Goal: Task Accomplishment & Management: Use online tool/utility

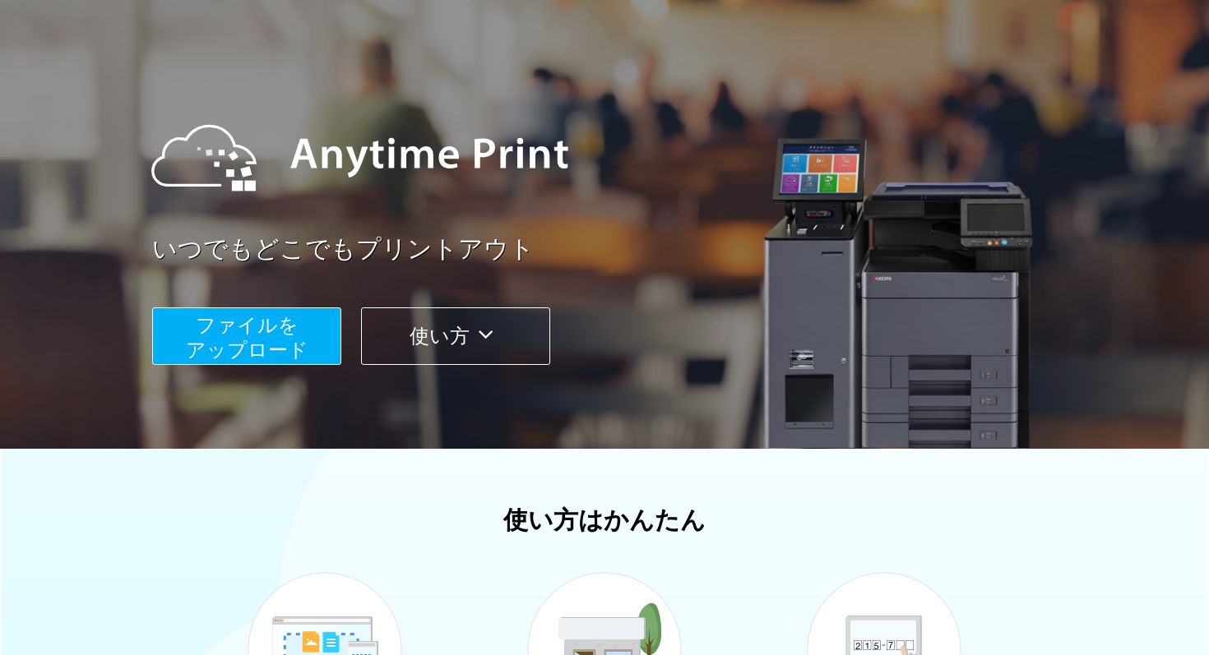
scroll to position [101, 0]
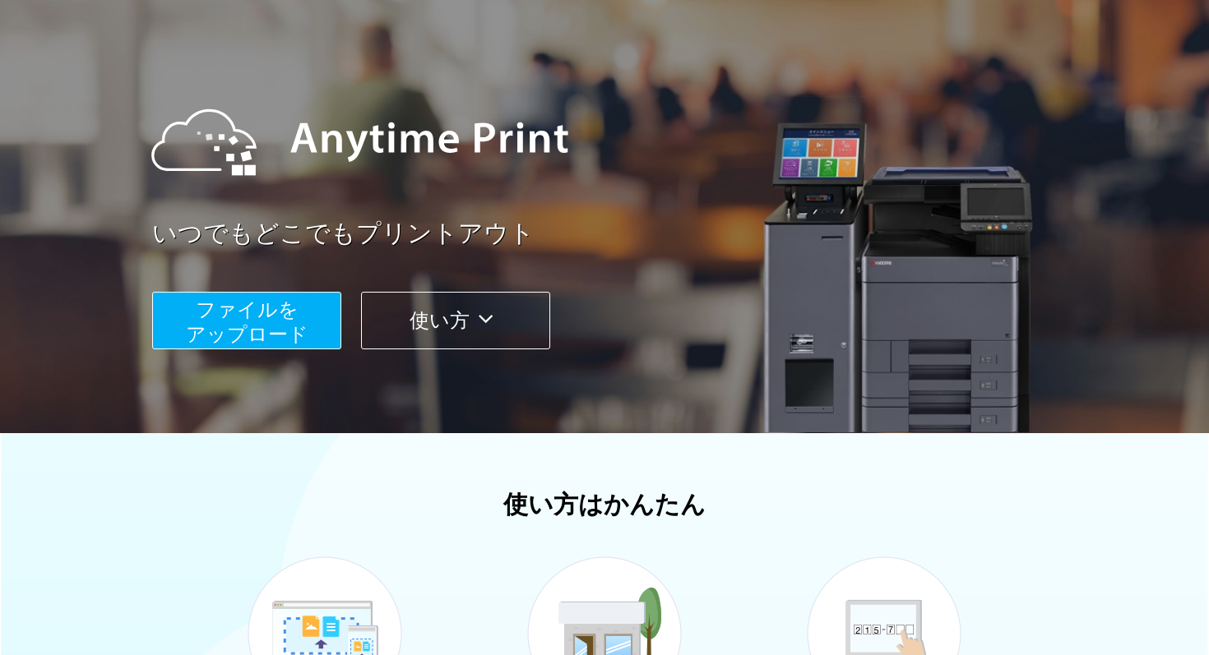
click at [220, 340] on span "ファイルを ​​アップロード" at bounding box center [247, 321] width 123 height 47
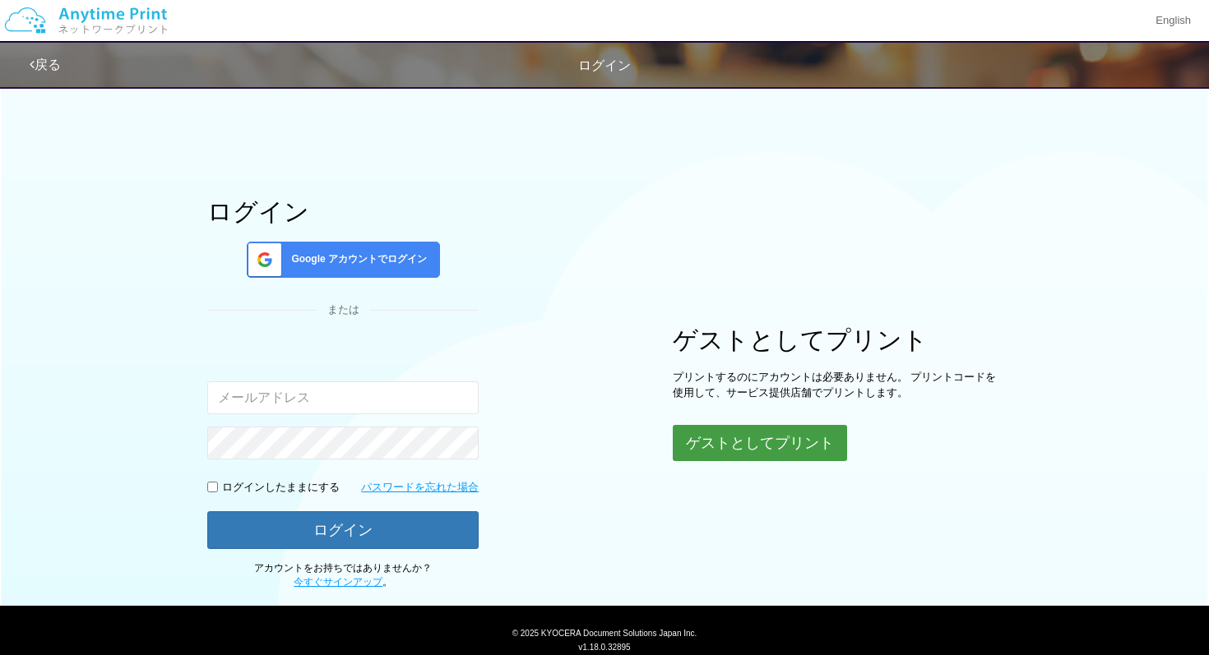
click at [770, 437] on button "ゲストとしてプリント" at bounding box center [760, 443] width 174 height 36
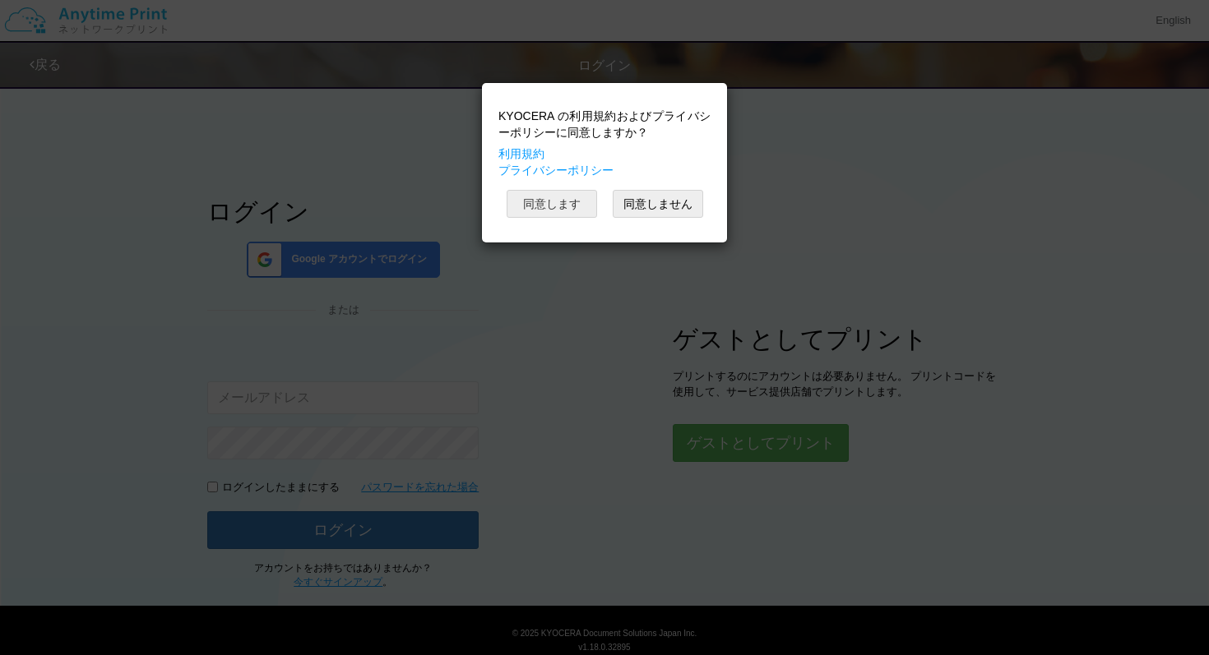
click at [566, 202] on button "同意します" at bounding box center [551, 204] width 90 height 28
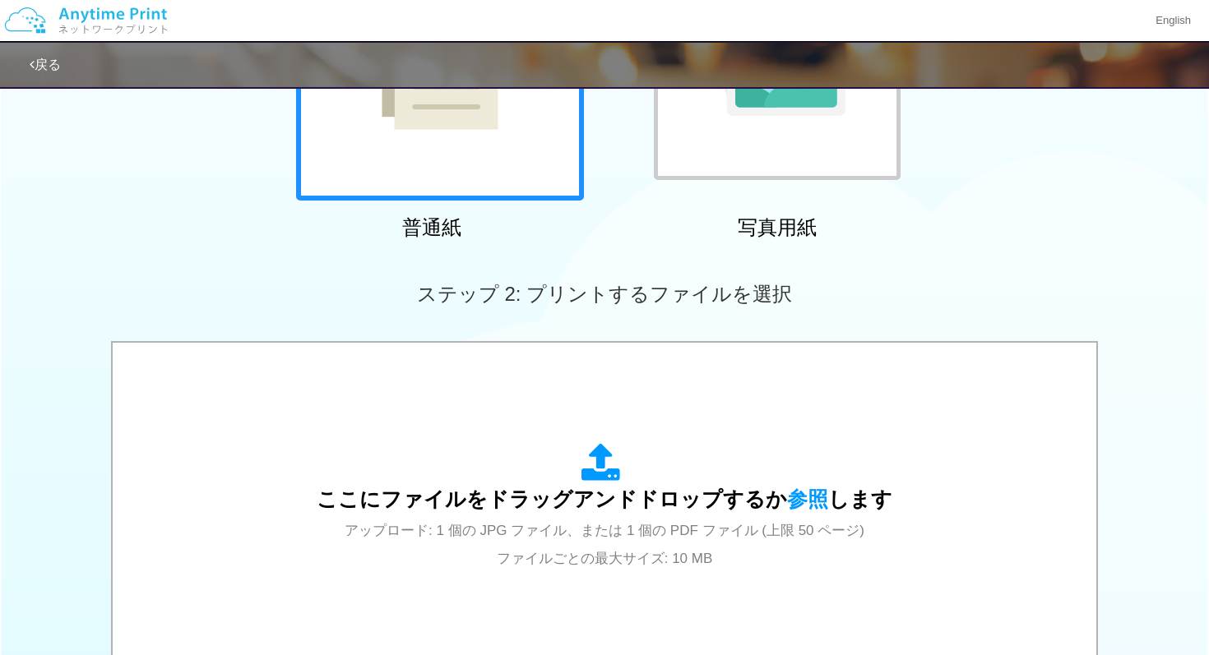
scroll to position [294, 0]
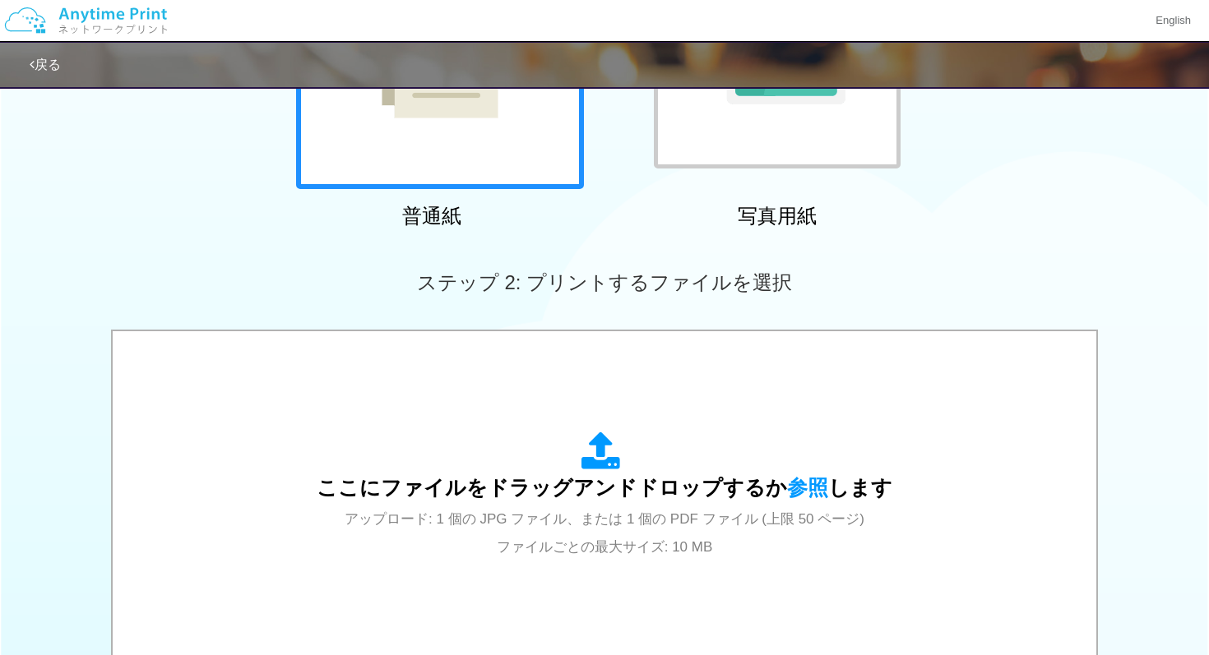
click at [727, 483] on span "ここにファイルをドラッグアンドドロップするか 参照 します" at bounding box center [605, 487] width 576 height 23
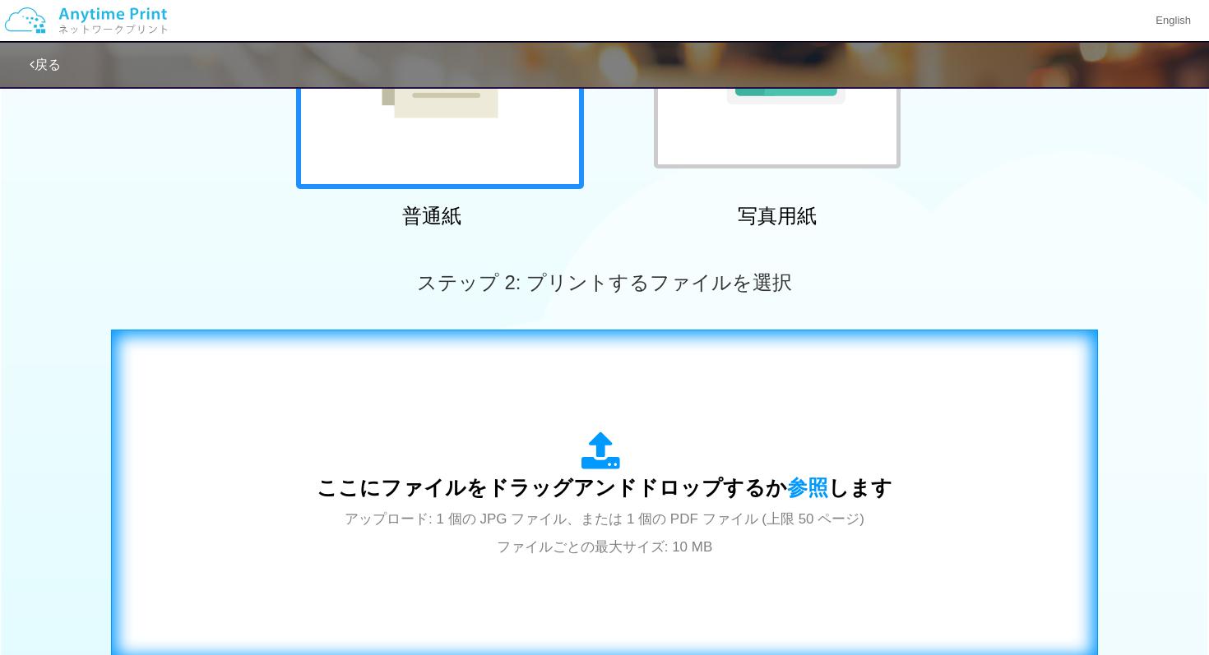
click at [731, 492] on span "ここにファイルをドラッグアンドドロップするか 参照 します" at bounding box center [605, 487] width 576 height 23
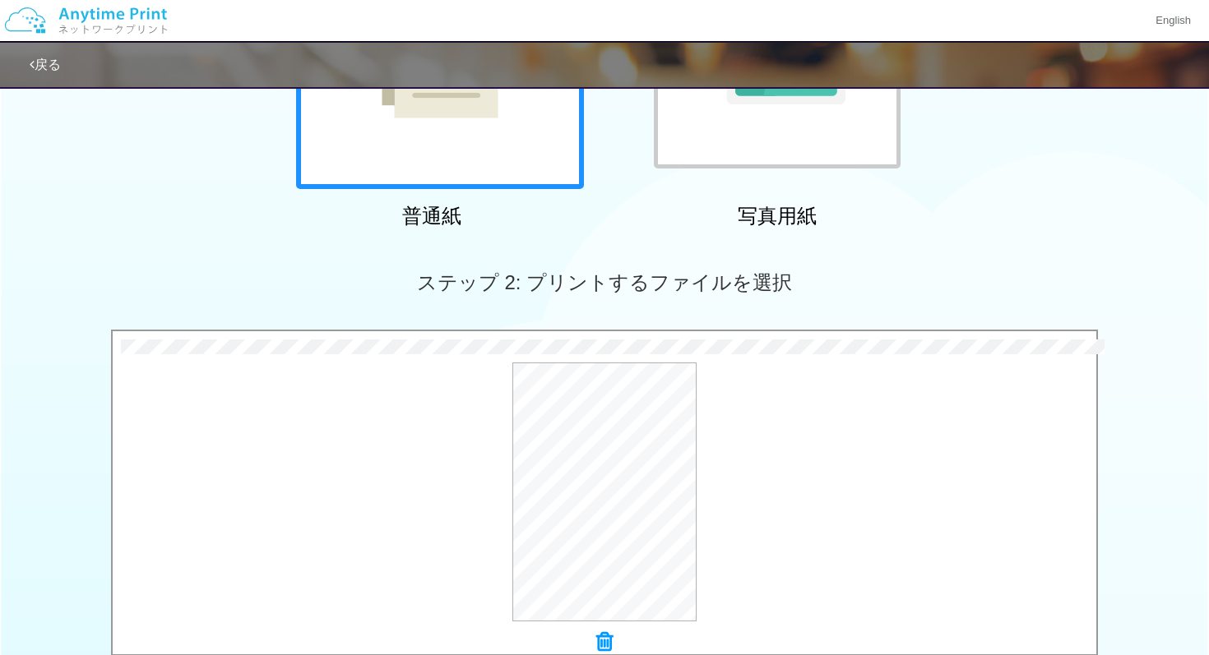
scroll to position [595, 0]
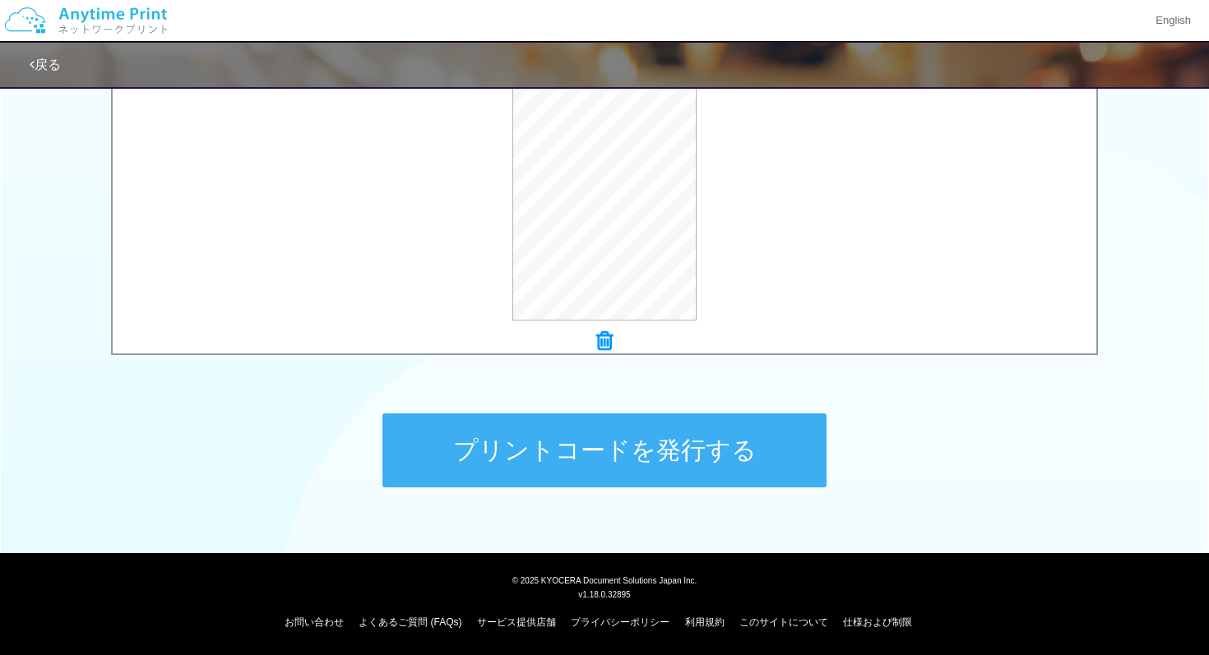
click at [687, 465] on button "プリントコードを発行する" at bounding box center [604, 451] width 444 height 74
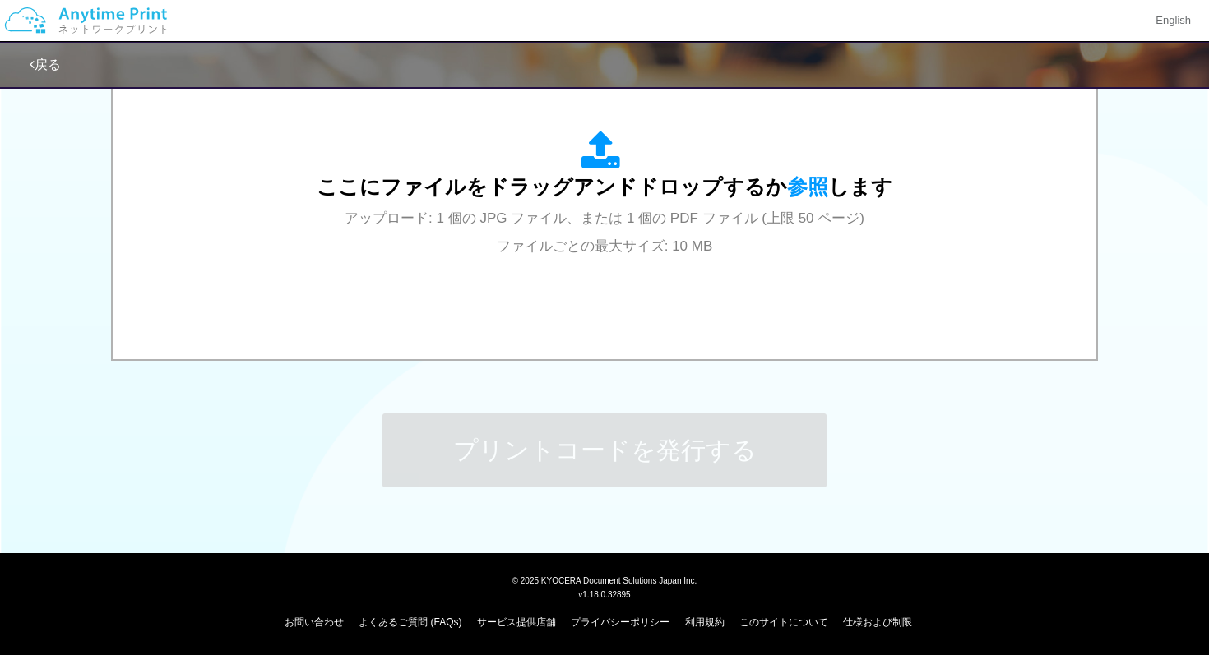
scroll to position [0, 0]
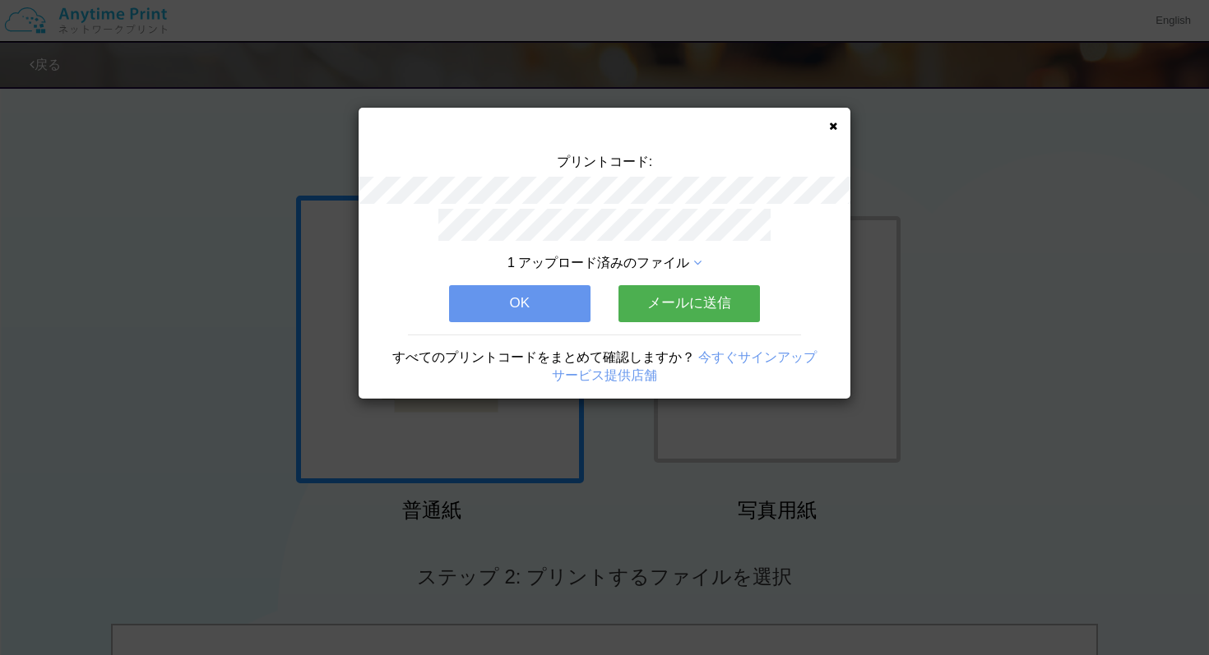
click at [836, 129] on icon at bounding box center [833, 126] width 8 height 11
